Goal: Find specific page/section: Find specific page/section

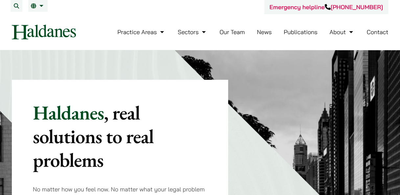
click at [253, 110] on img at bounding box center [311, 186] width 273 height 273
click at [237, 28] on li "Our Team" at bounding box center [232, 32] width 25 height 14
click at [234, 32] on link "Our Team" at bounding box center [232, 32] width 25 height 8
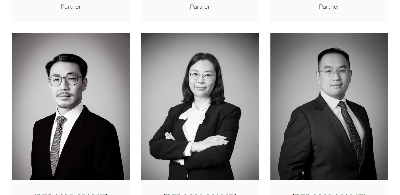
scroll to position [1085, 0]
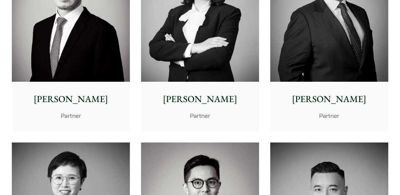
click at [349, 51] on img at bounding box center [329, 8] width 118 height 148
